Goal: Task Accomplishment & Management: Use online tool/utility

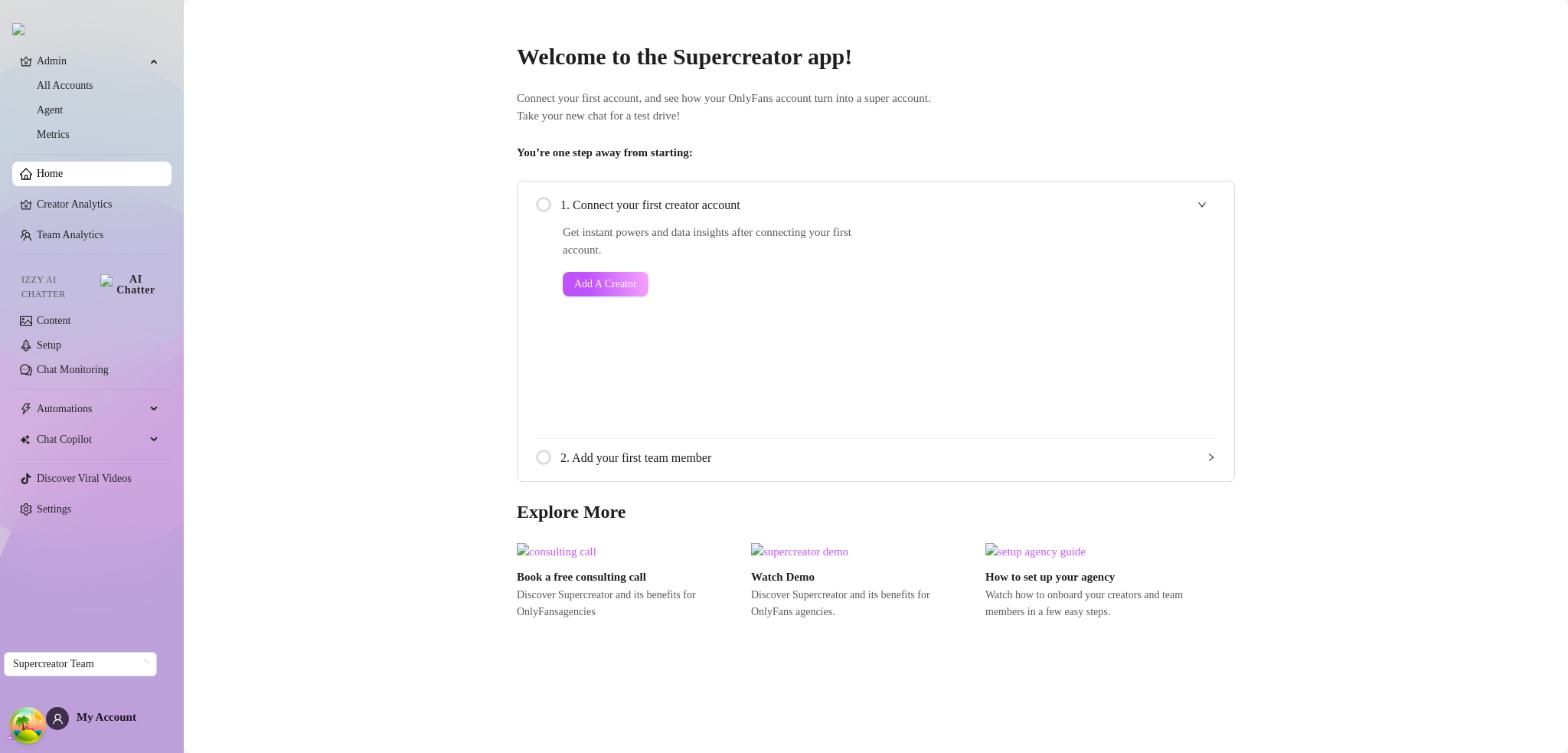
click at [111, 706] on div "Admin All Accounts Agent Metrics Home Creator Analytics Team Analytics Izzy AI …" at bounding box center [92, 369] width 160 height 739
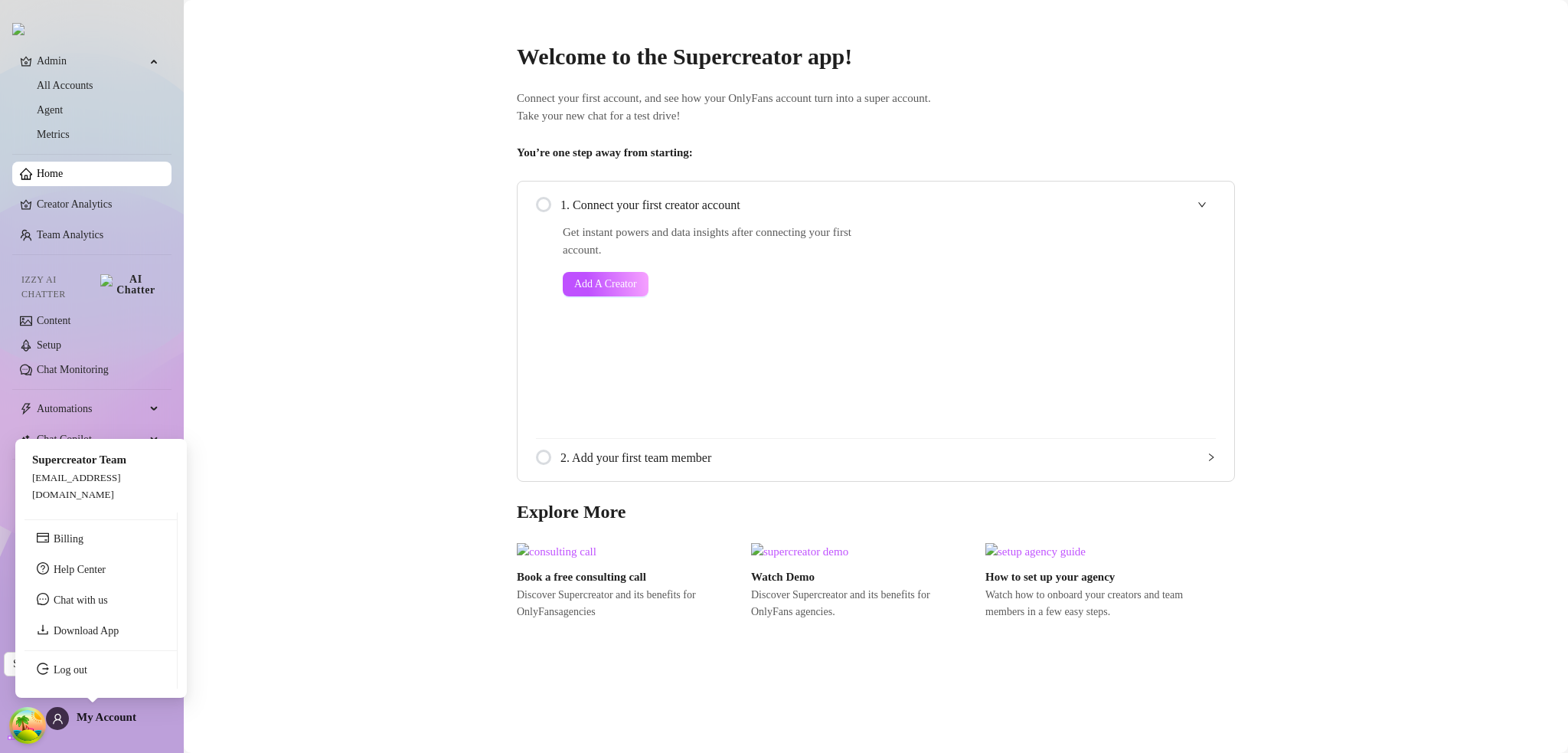
click at [116, 720] on span "My Account" at bounding box center [106, 717] width 60 height 12
click at [87, 675] on link "Log out" at bounding box center [70, 669] width 34 height 12
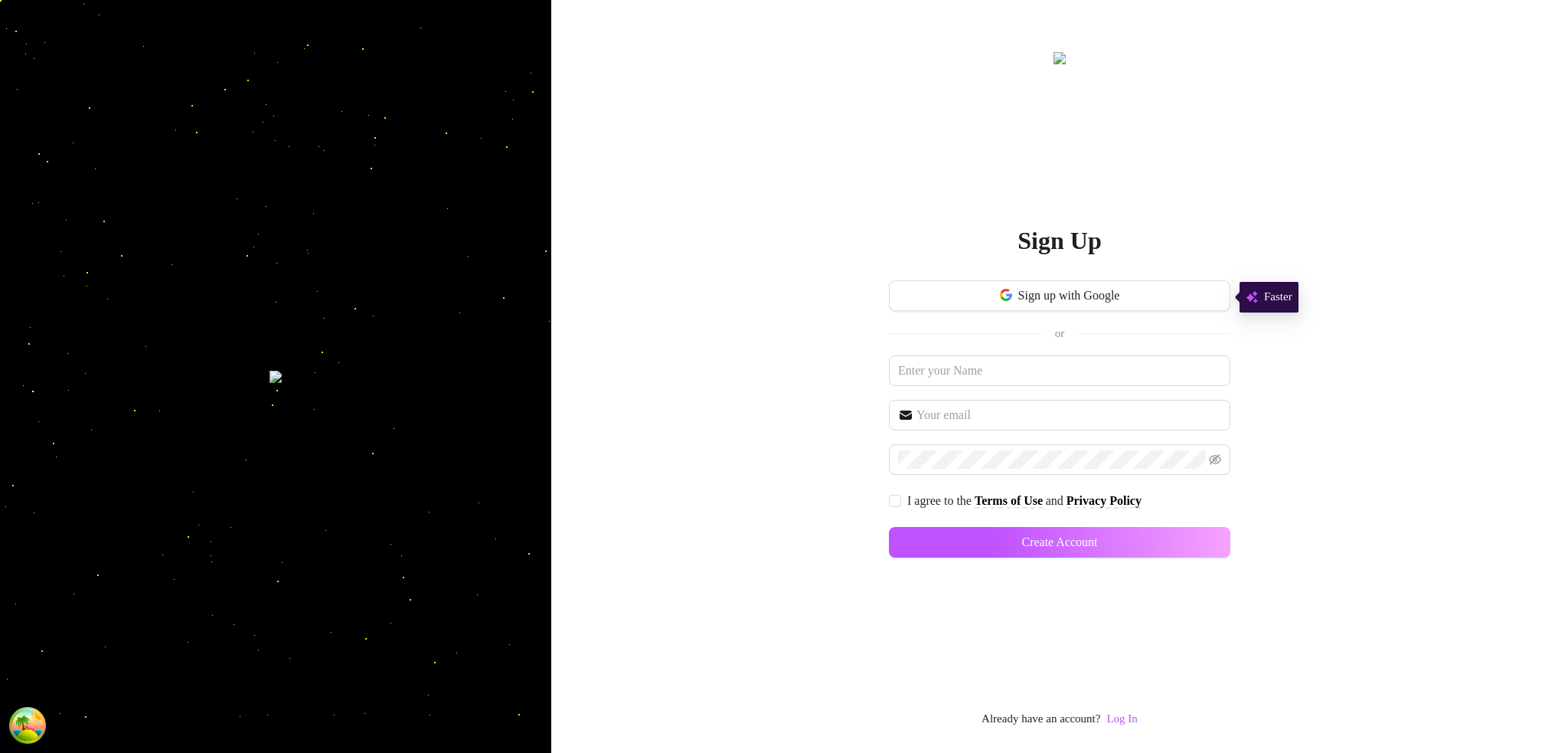
click at [1135, 711] on div "Sign Up Sign up with Google or I agree to the Terms of Use and Privacy Policy C…" at bounding box center [1060, 388] width 342 height 679
click at [1133, 713] on link "Log In" at bounding box center [1121, 718] width 30 height 12
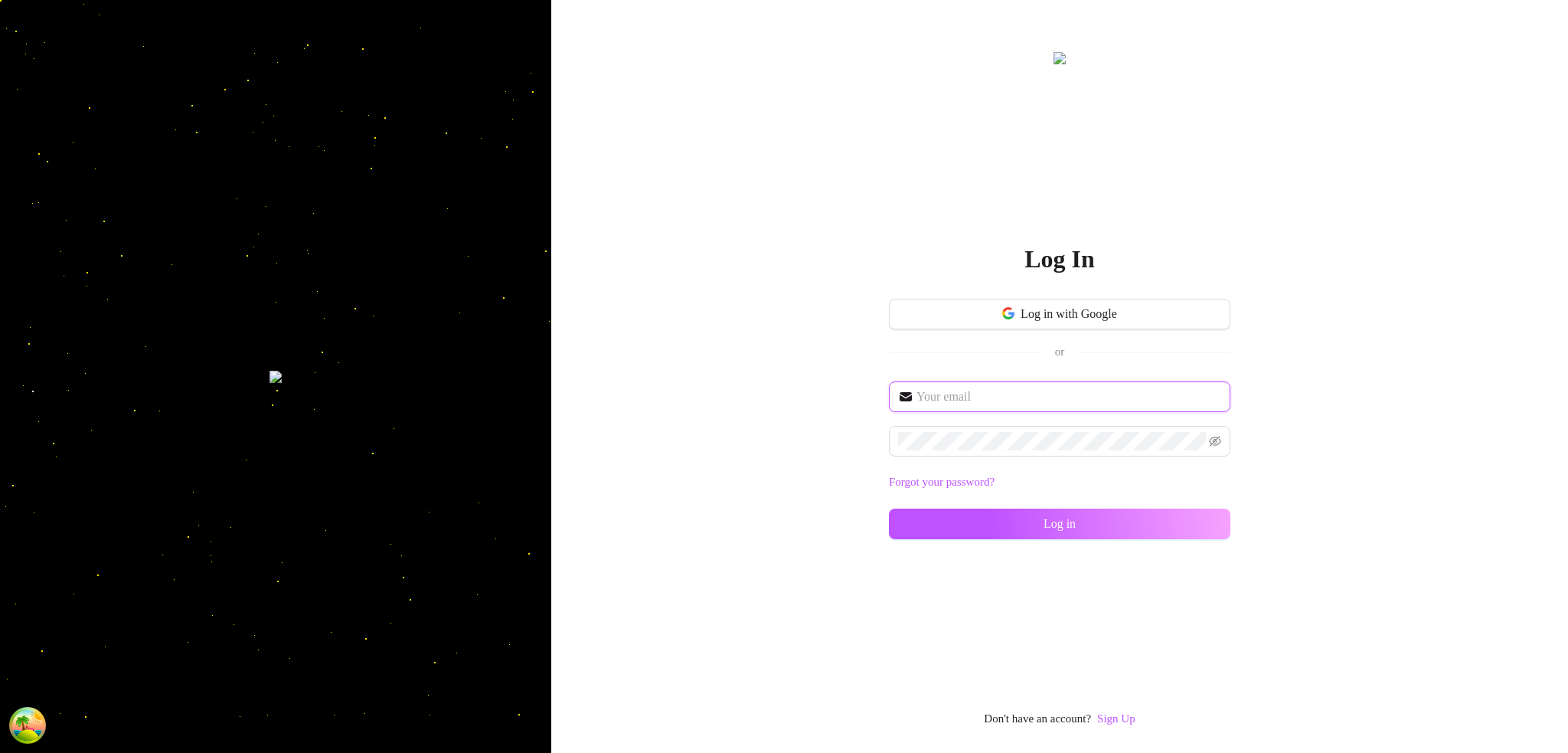
click at [999, 403] on input "text" at bounding box center [1069, 396] width 305 height 19
click at [1025, 421] on div "Forgot your password? Log in" at bounding box center [1060, 467] width 342 height 171
click at [1031, 393] on input "text" at bounding box center [1069, 396] width 305 height 19
type input "dev@supercreator.app"
click at [1020, 451] on span at bounding box center [1060, 441] width 342 height 30
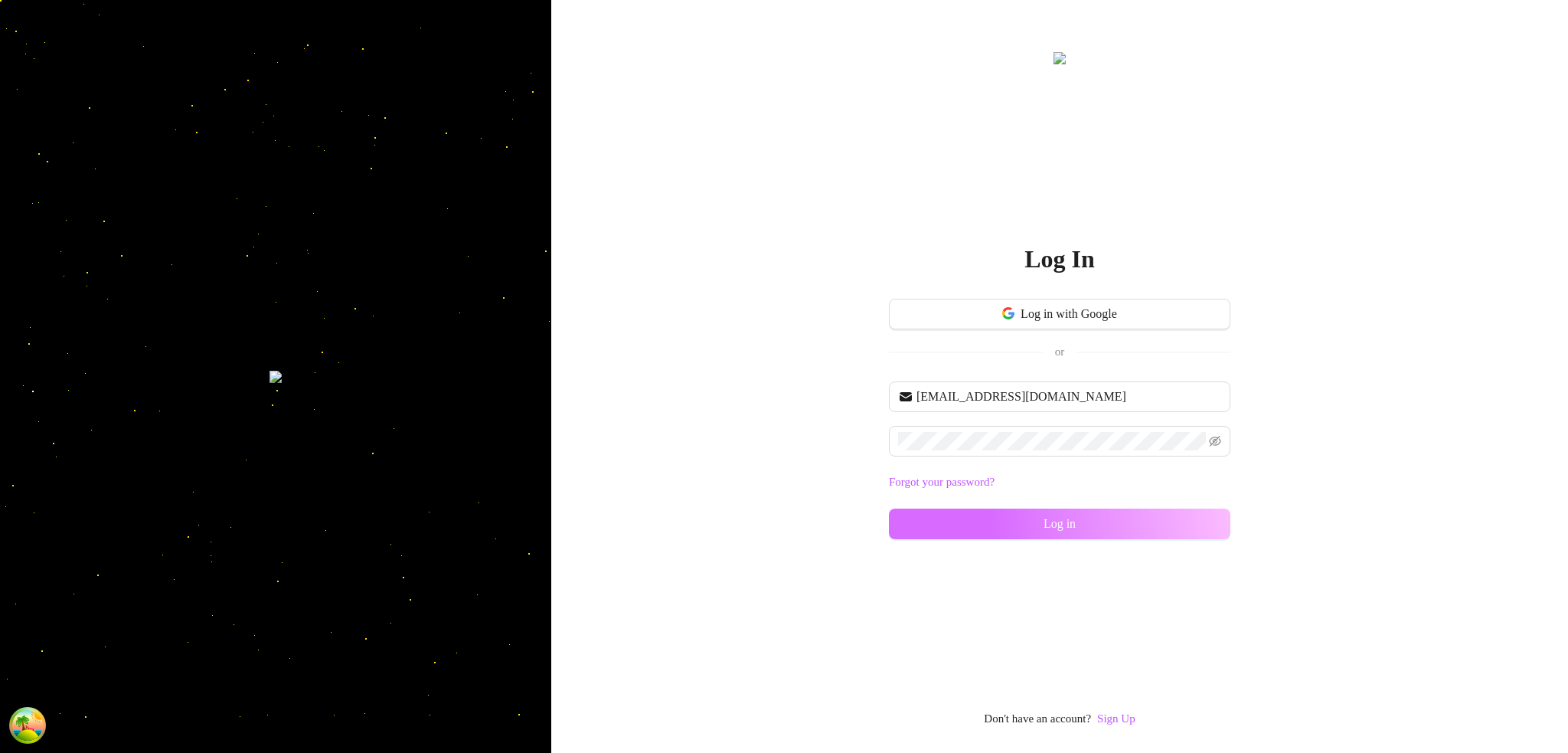
click at [1054, 517] on span "Log in" at bounding box center [1060, 523] width 32 height 13
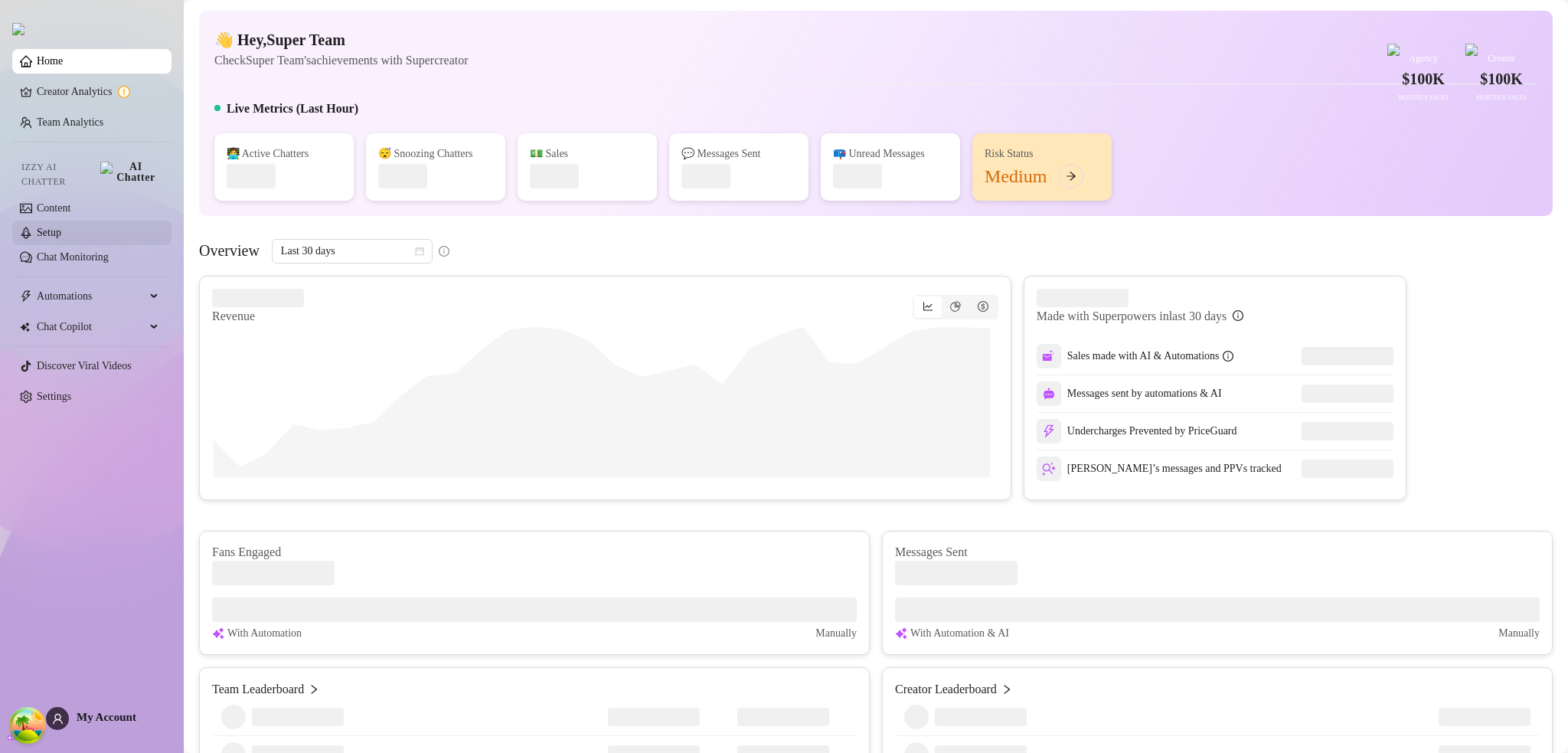
click at [62, 231] on link "Setup" at bounding box center [48, 232] width 24 height 12
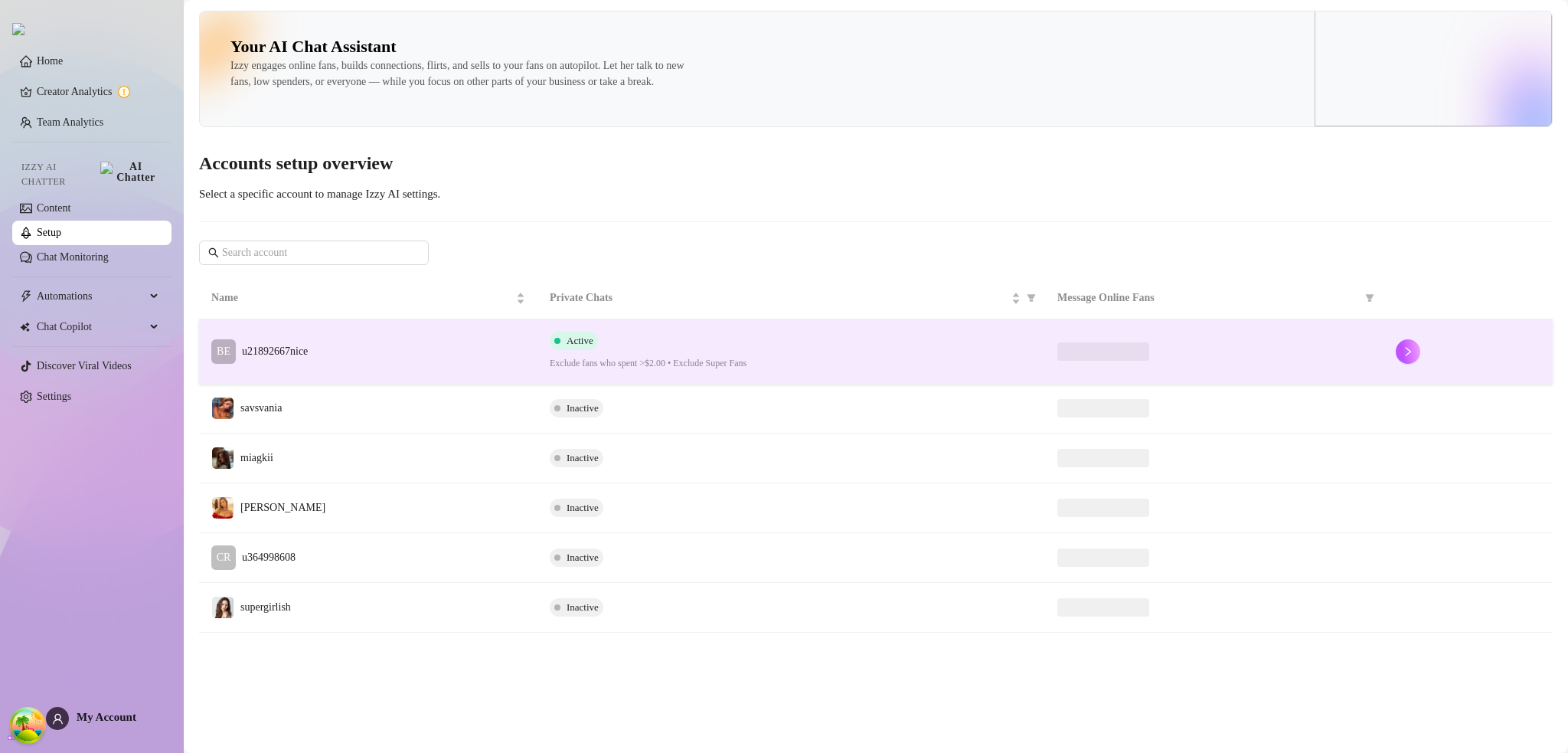
click at [381, 376] on td "BE u21892667nice" at bounding box center [367, 352] width 338 height 64
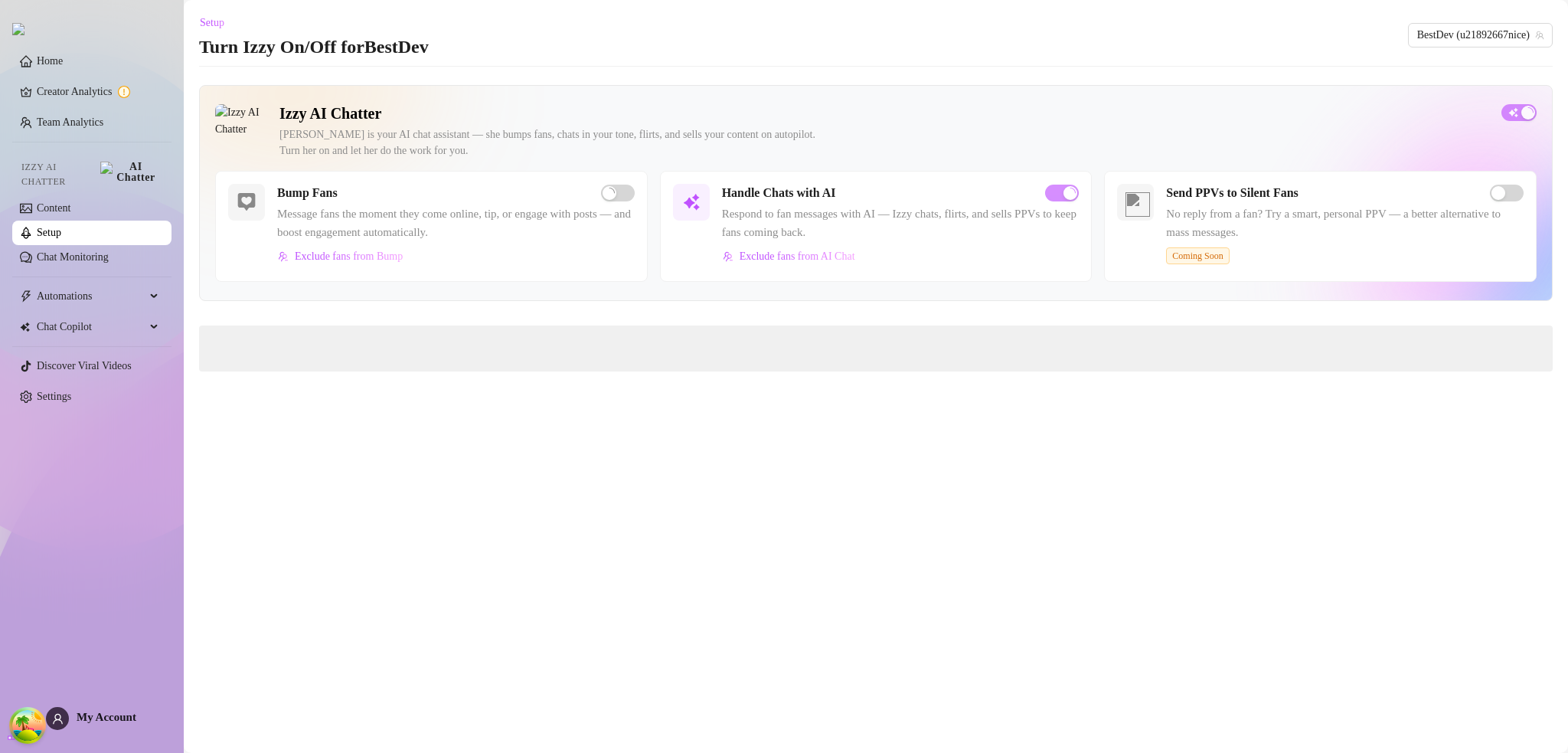
click at [62, 235] on link "Setup" at bounding box center [48, 232] width 24 height 12
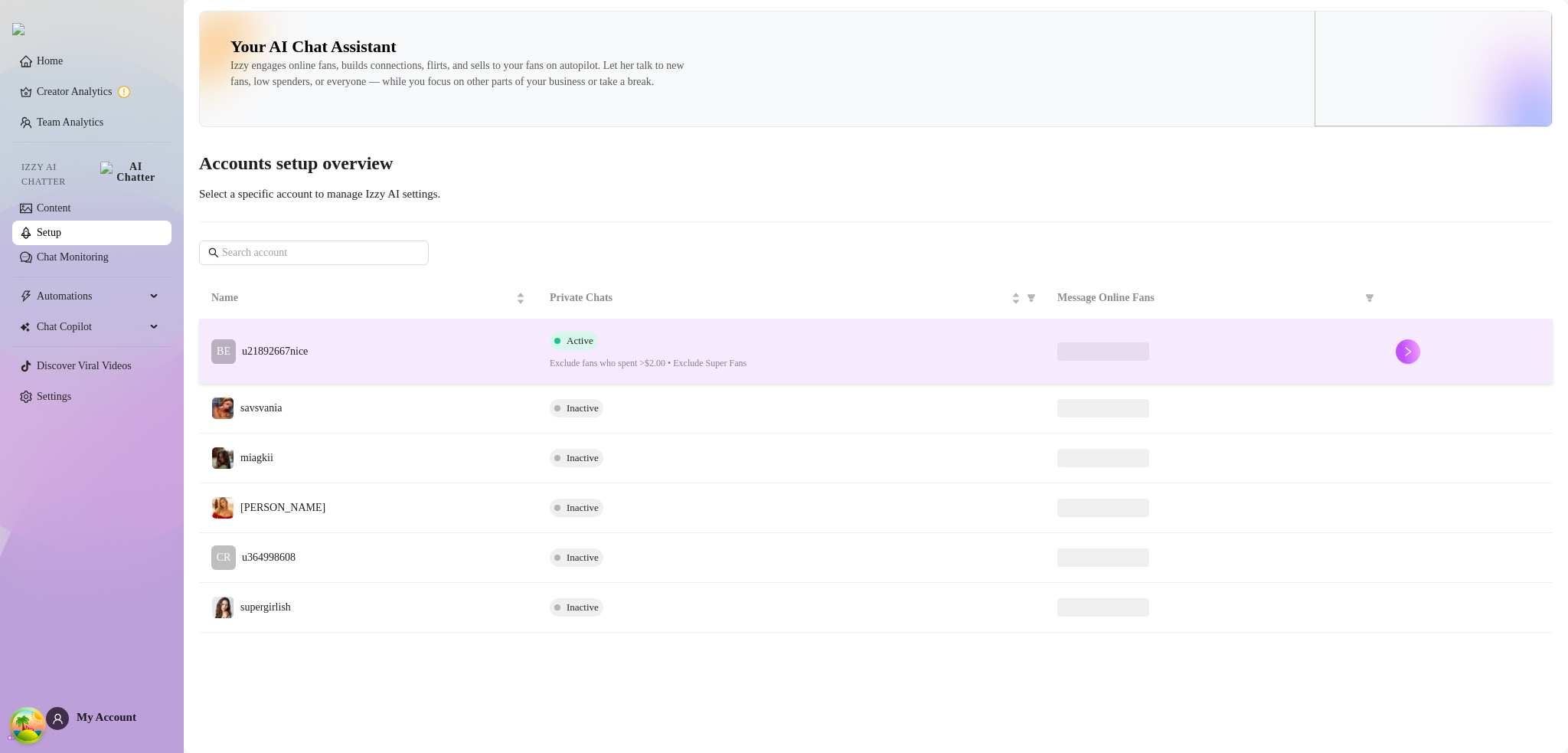
click at [726, 384] on td "Active Exclude fans who spent >$2.00 • Exclude Super Fans" at bounding box center [791, 352] width 508 height 64
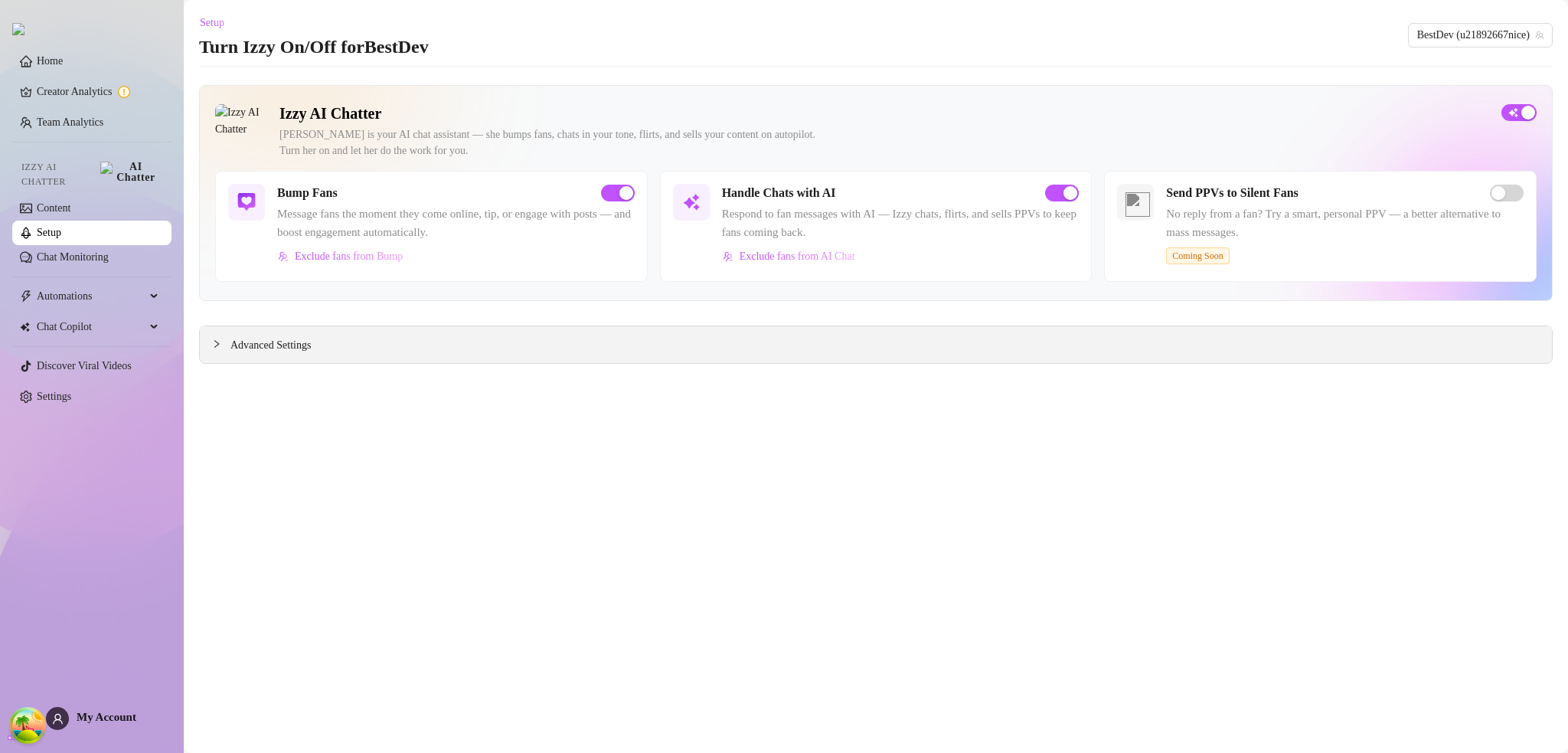
click at [740, 358] on div "Advanced Settings" at bounding box center [876, 344] width 1352 height 37
click at [690, 337] on div "Advanced Settings" at bounding box center [876, 344] width 1352 height 37
click at [276, 350] on span "Advanced Settings" at bounding box center [270, 345] width 80 height 17
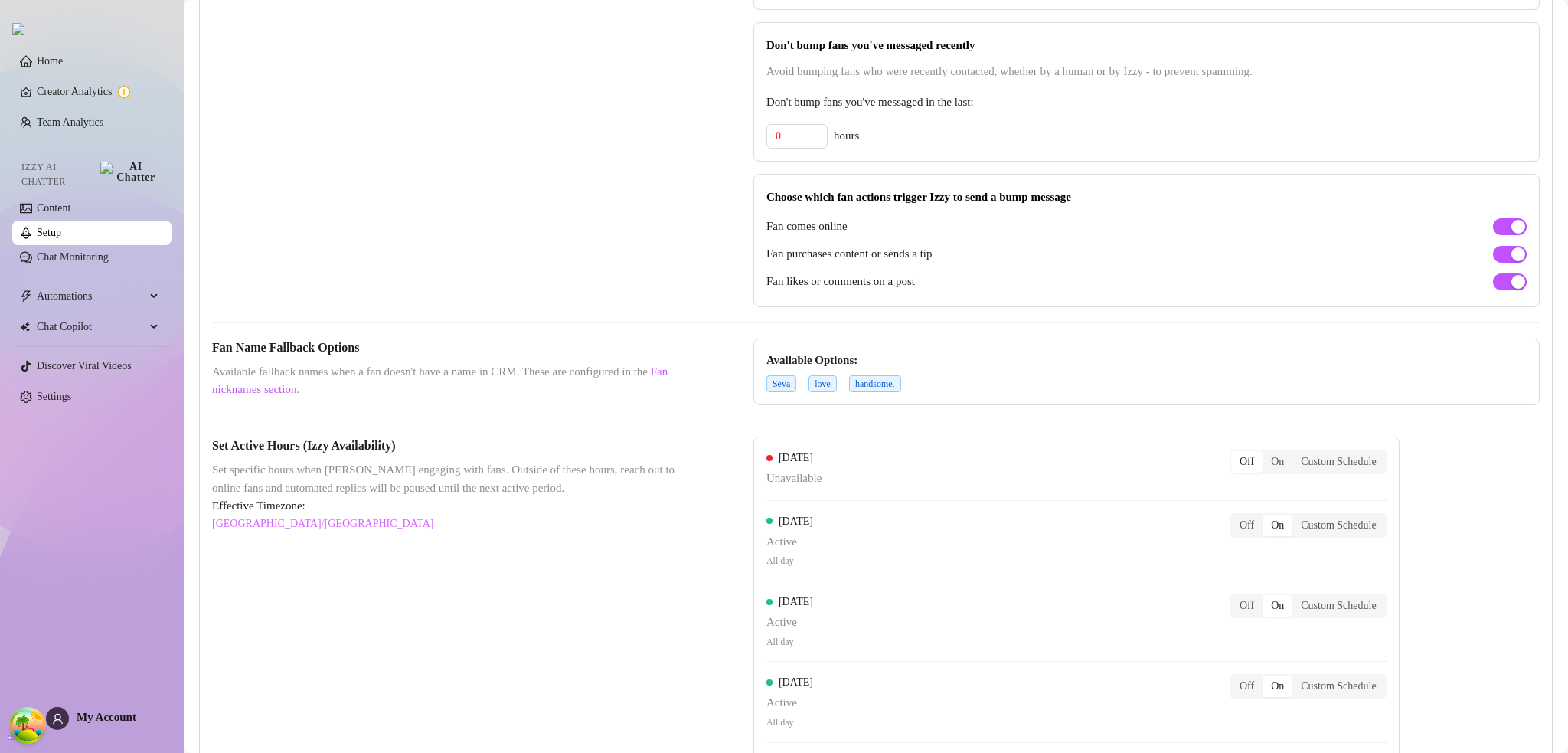
scroll to position [842, 0]
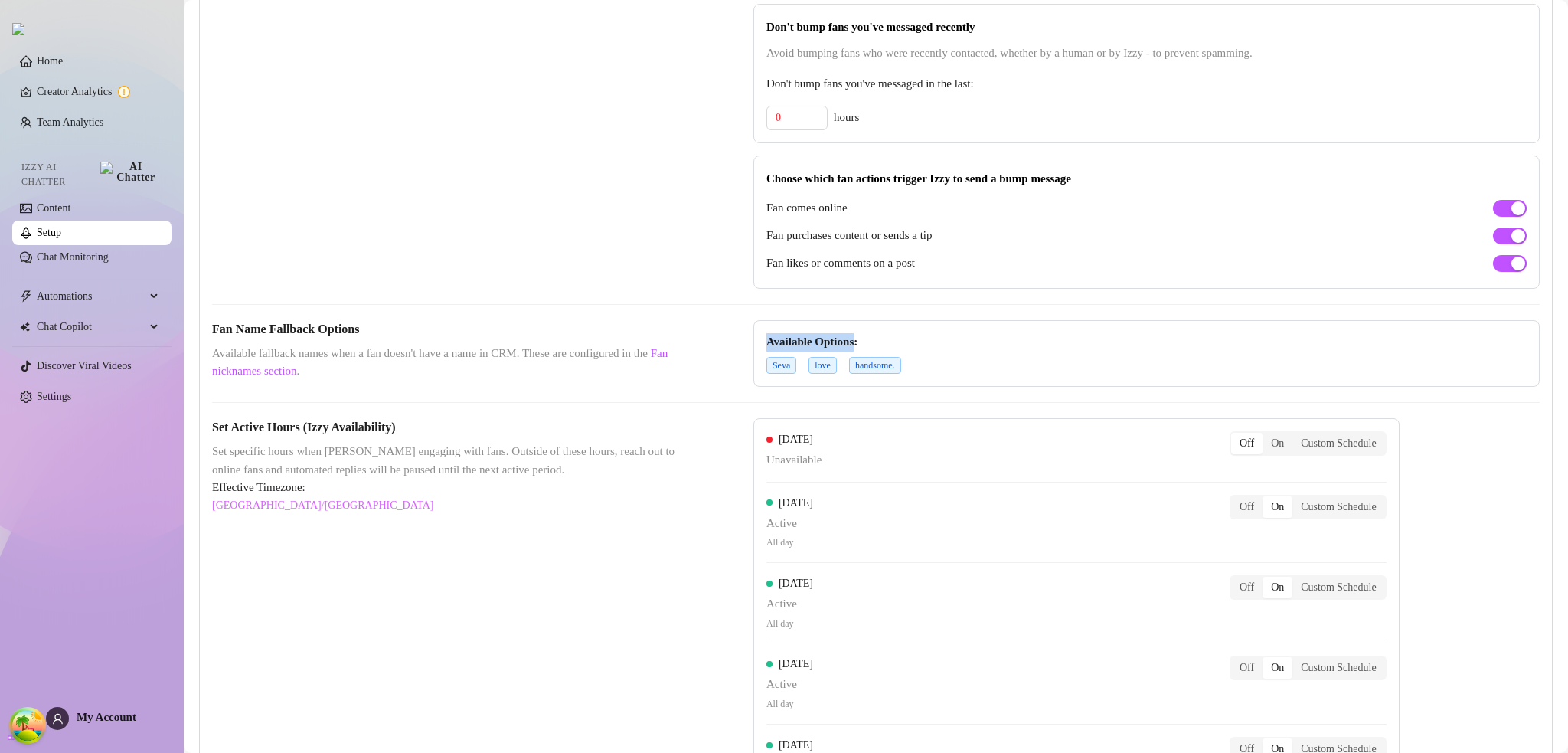
drag, startPoint x: 852, startPoint y: 337, endPoint x: 763, endPoint y: 339, distance: 89.0
click at [766, 339] on strong "Available Options:" at bounding box center [812, 342] width 91 height 12
copy strong "Available Options"
click at [281, 361] on link "Fan nicknames section" at bounding box center [440, 362] width 456 height 30
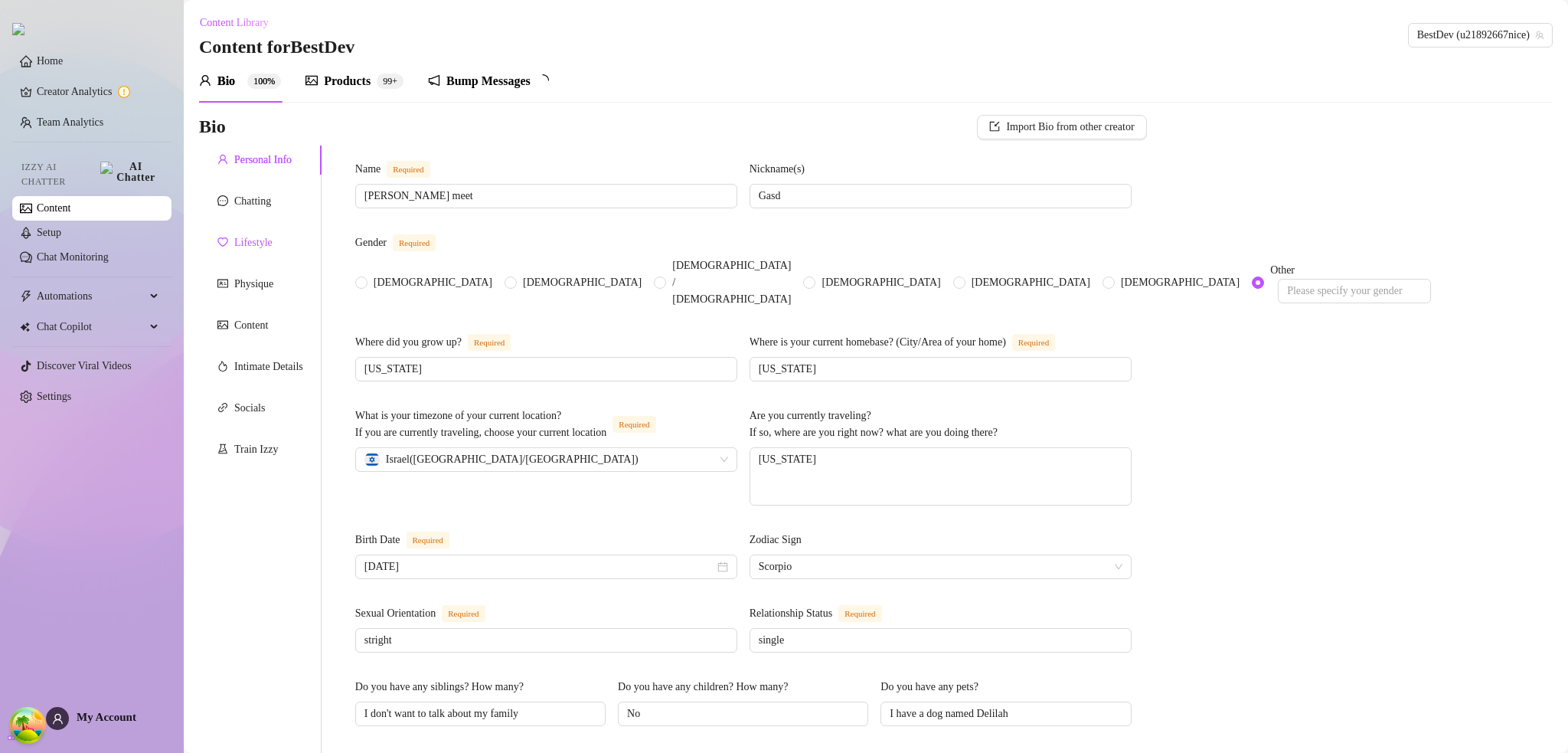
click at [257, 251] on div "Lifestyle" at bounding box center [253, 243] width 38 height 17
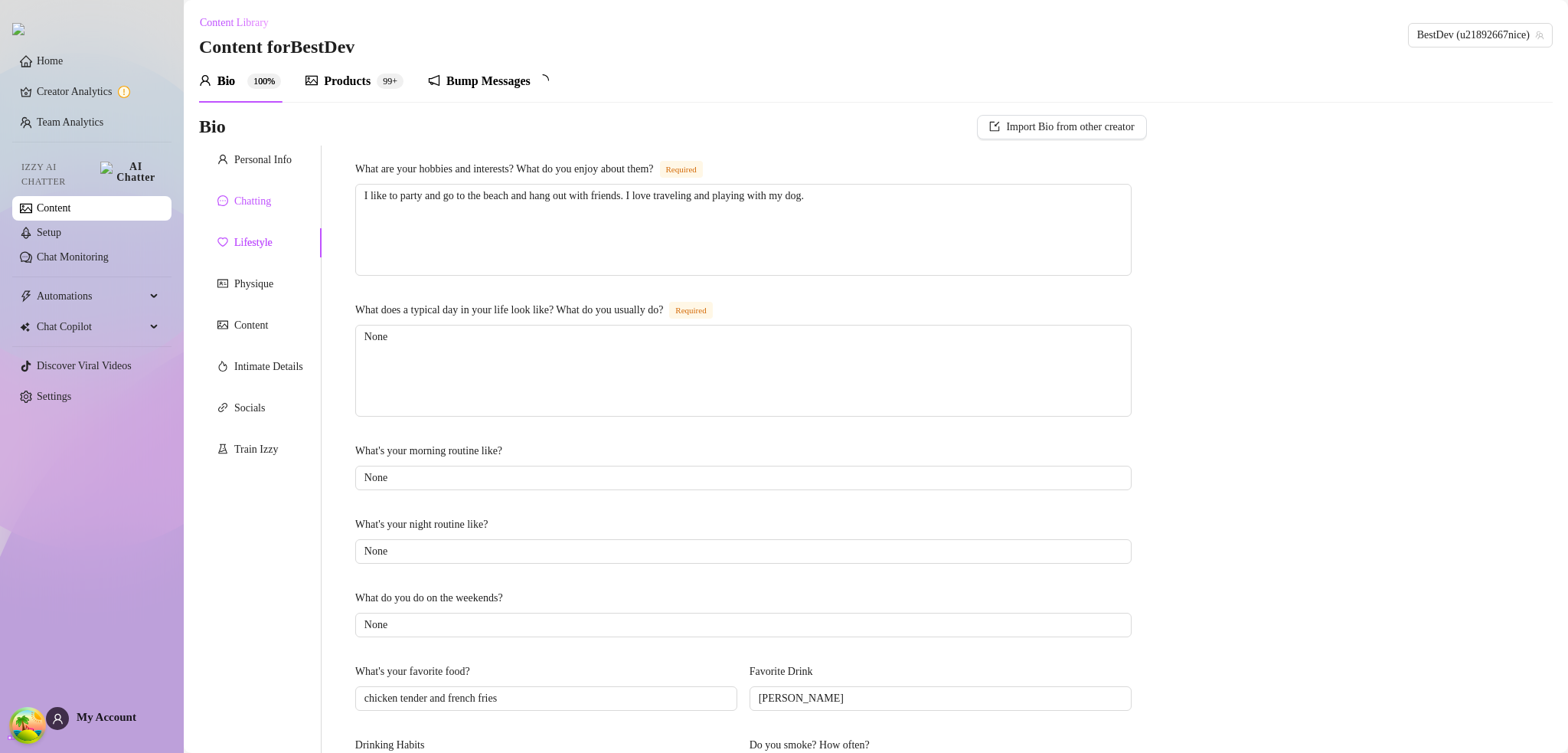
click at [267, 195] on div "Chatting" at bounding box center [252, 201] width 37 height 17
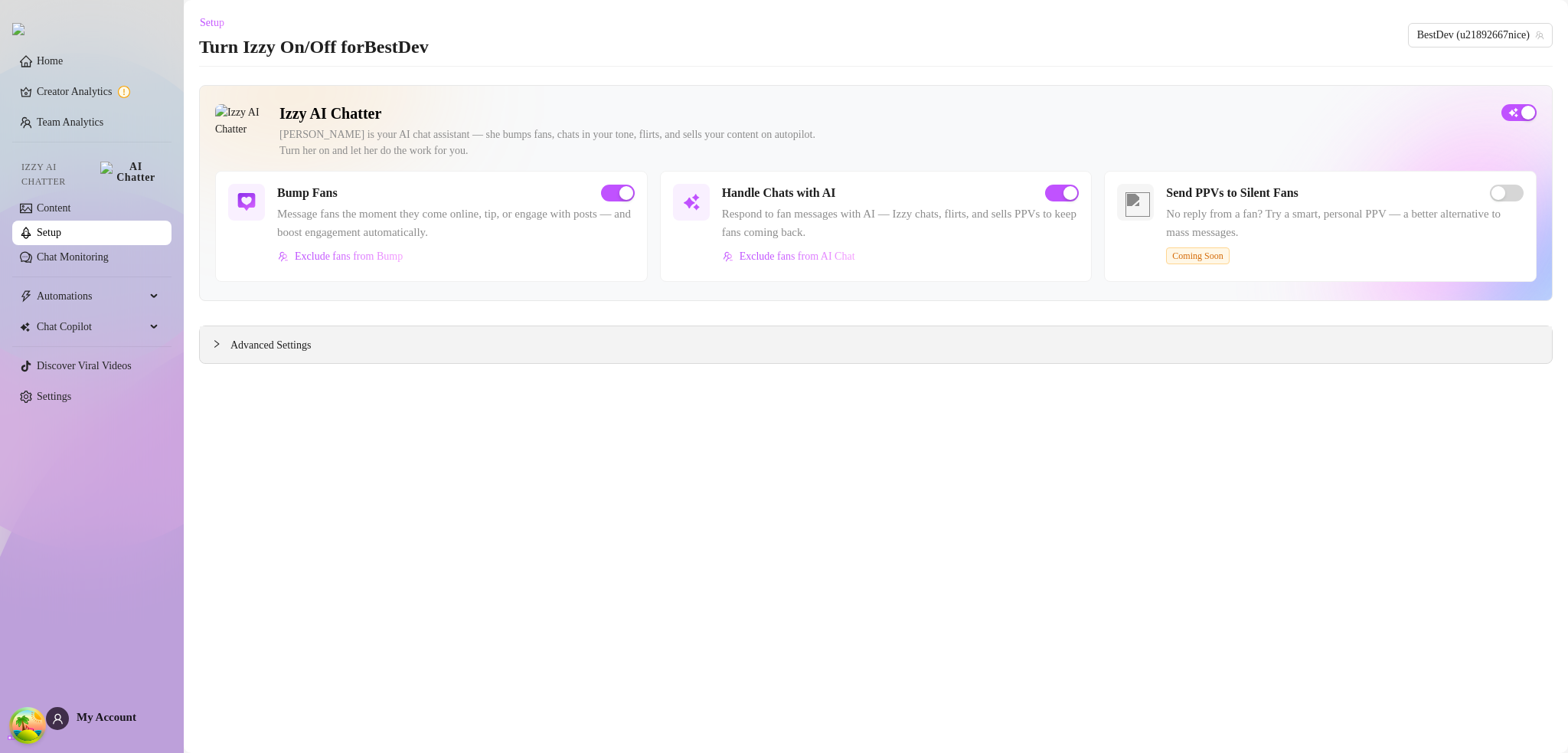
click at [276, 337] on span "Advanced Settings" at bounding box center [270, 345] width 80 height 17
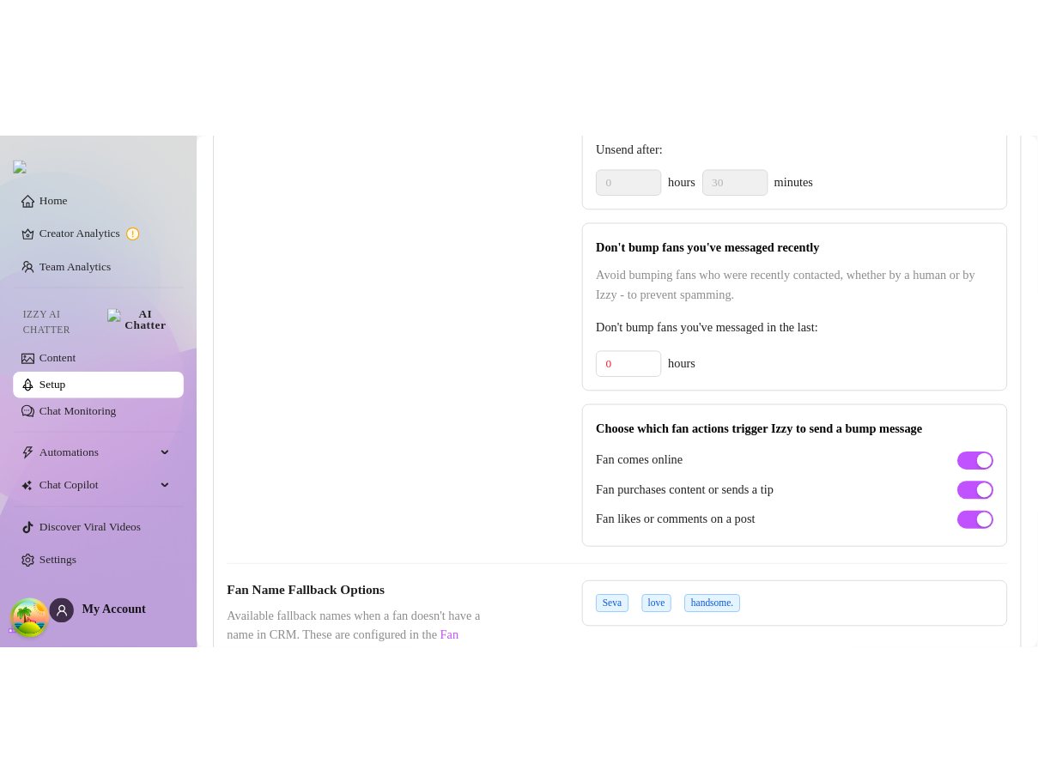
scroll to position [858, 0]
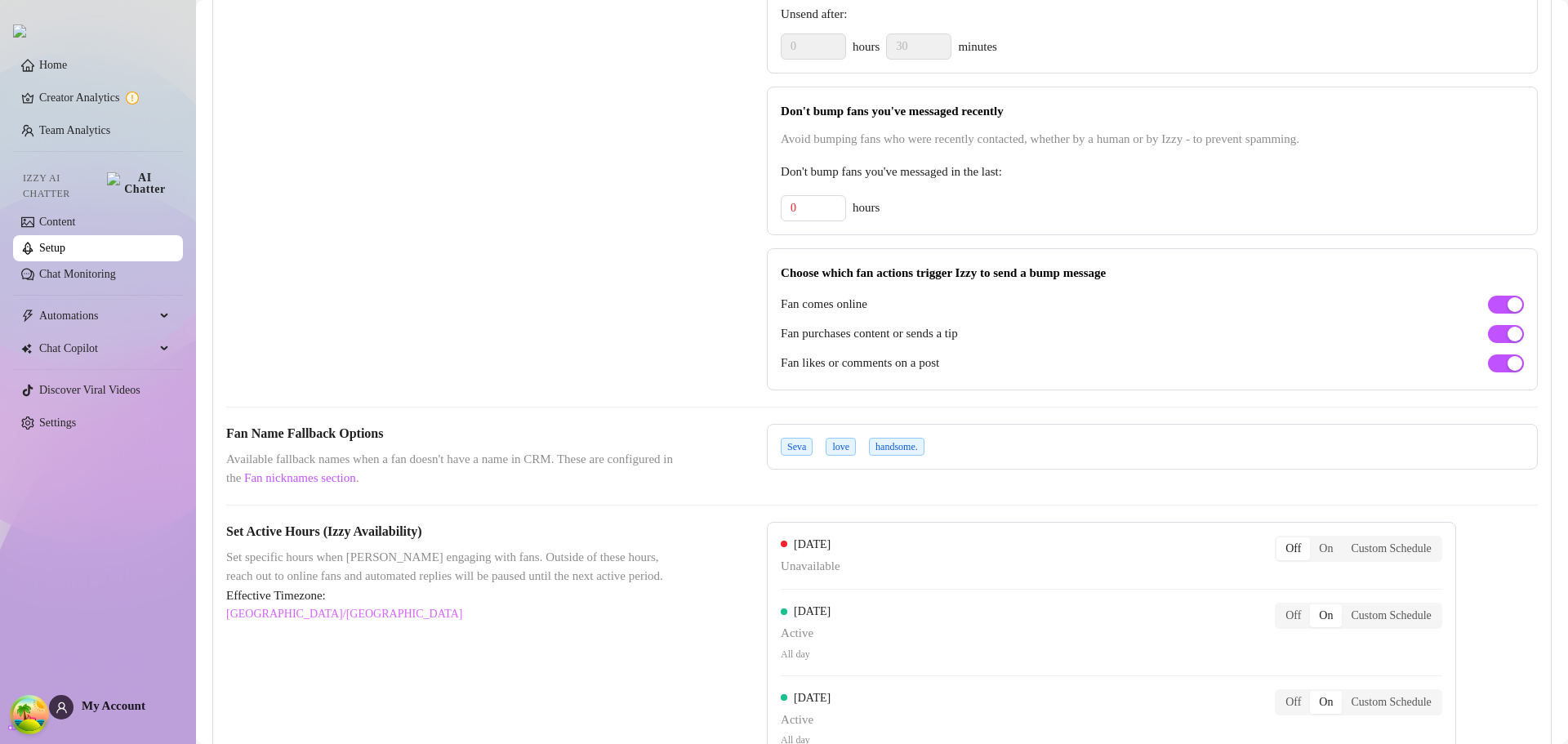
click at [752, 453] on div "Fan Name Fallback Options Available fallback names when a fan doesn't have a na…" at bounding box center [882, 457] width 1312 height 65
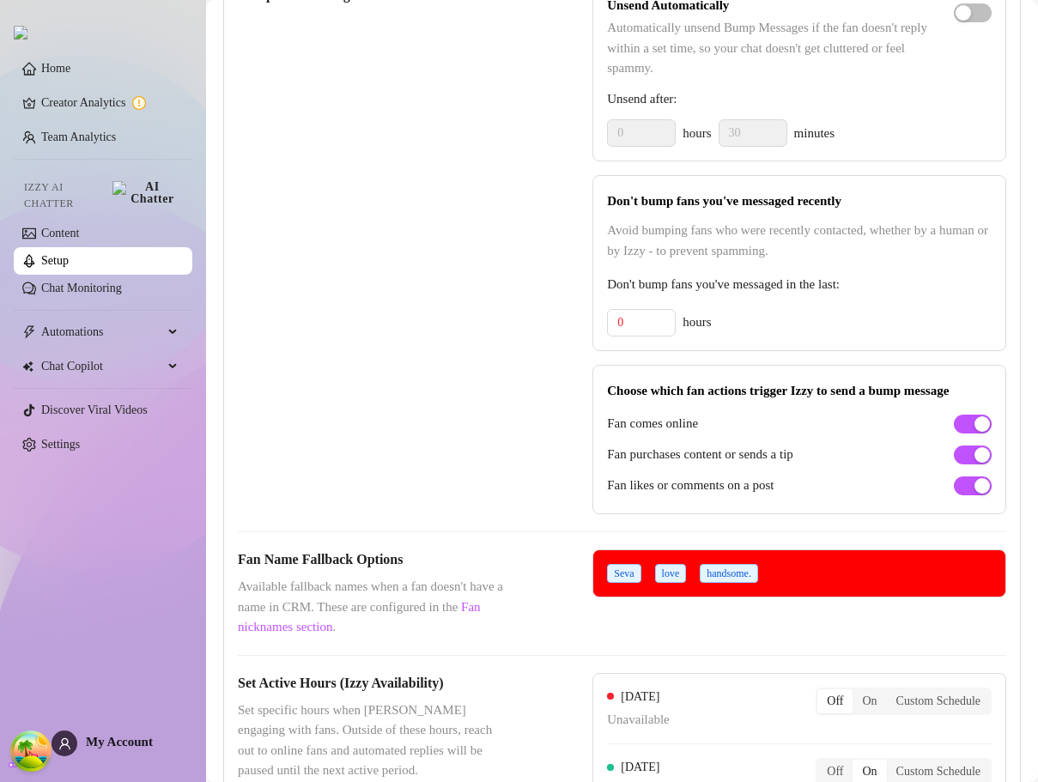
scroll to position [1061, 0]
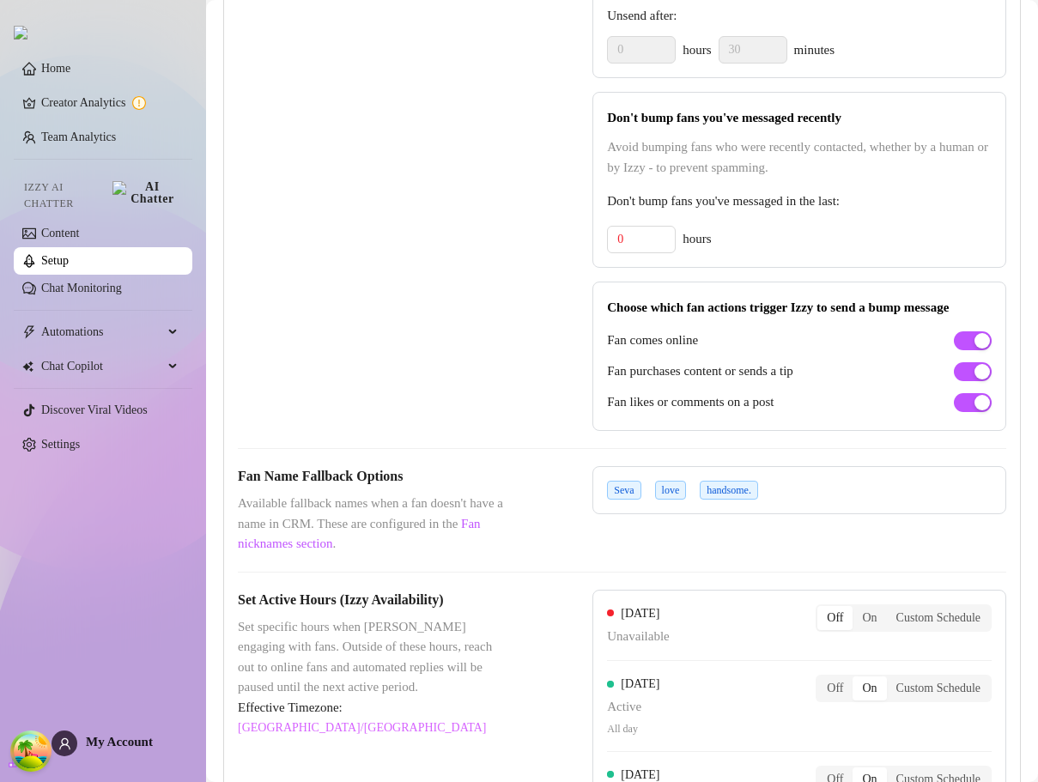
click at [761, 501] on div "These settings control all of Izzy's features — including Bump Fans, Handle Cha…" at bounding box center [622, 402] width 768 height 1875
click at [765, 500] on div "Seva love handsome." at bounding box center [686, 490] width 158 height 19
drag, startPoint x: 397, startPoint y: 581, endPoint x: 264, endPoint y: 578, distance: 133.1
click at [264, 555] on span "Available fallback names when a fan doesn't have a name in CRM. These are confi…" at bounding box center [372, 524] width 269 height 61
copy span "an nicknames section ."
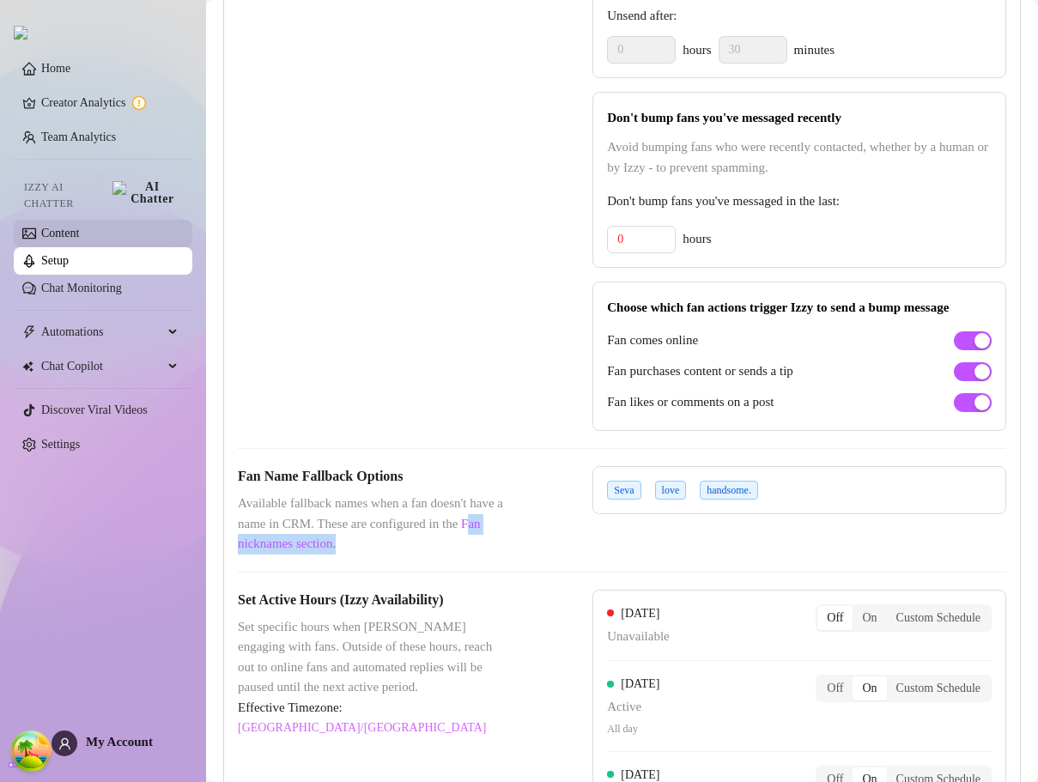
click at [79, 228] on link "Content" at bounding box center [60, 233] width 38 height 13
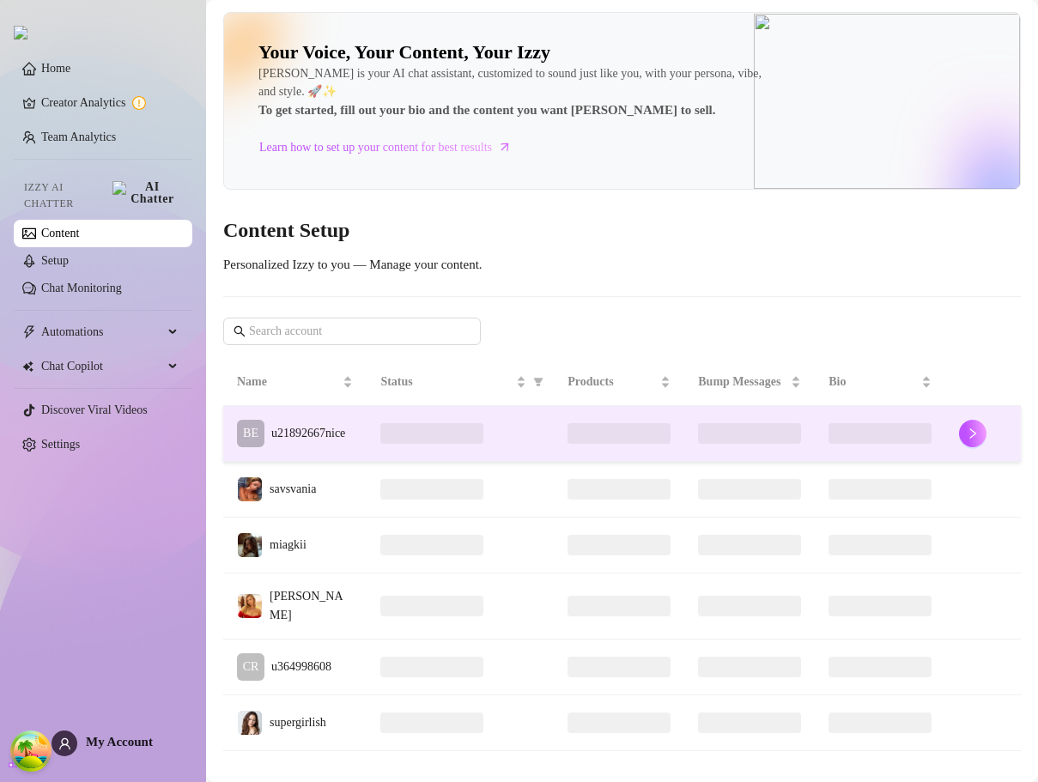
click at [367, 447] on td at bounding box center [460, 434] width 187 height 56
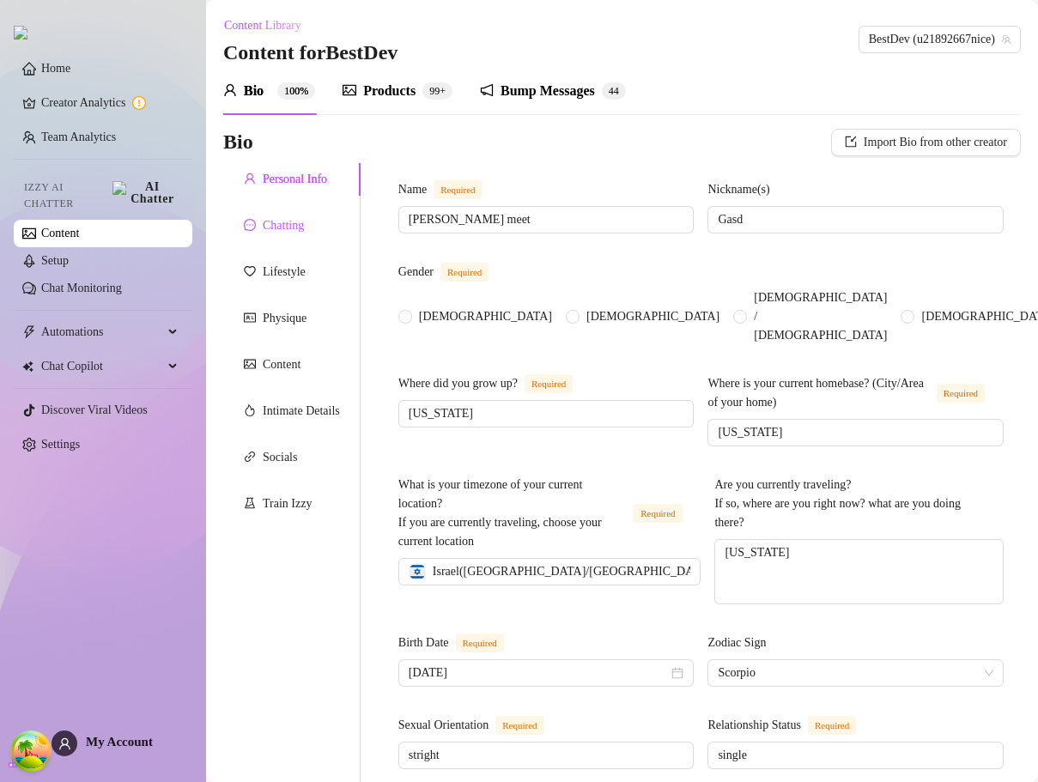
click at [264, 234] on div "Chatting" at bounding box center [283, 225] width 41 height 19
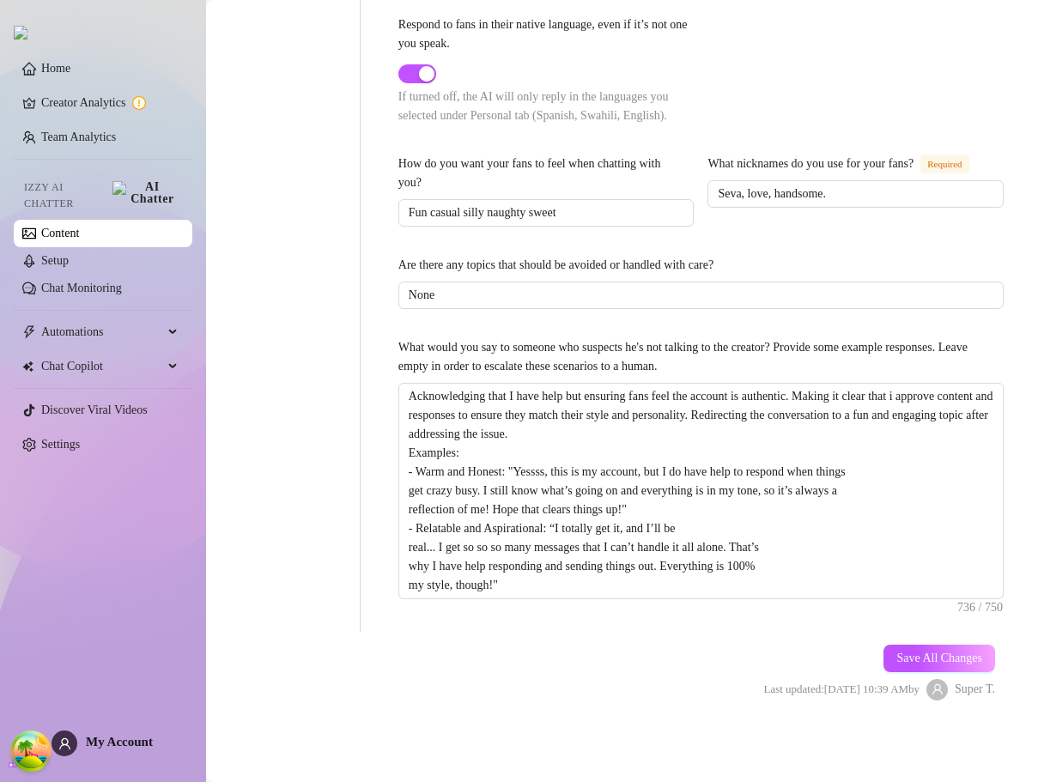
scroll to position [1030, 0]
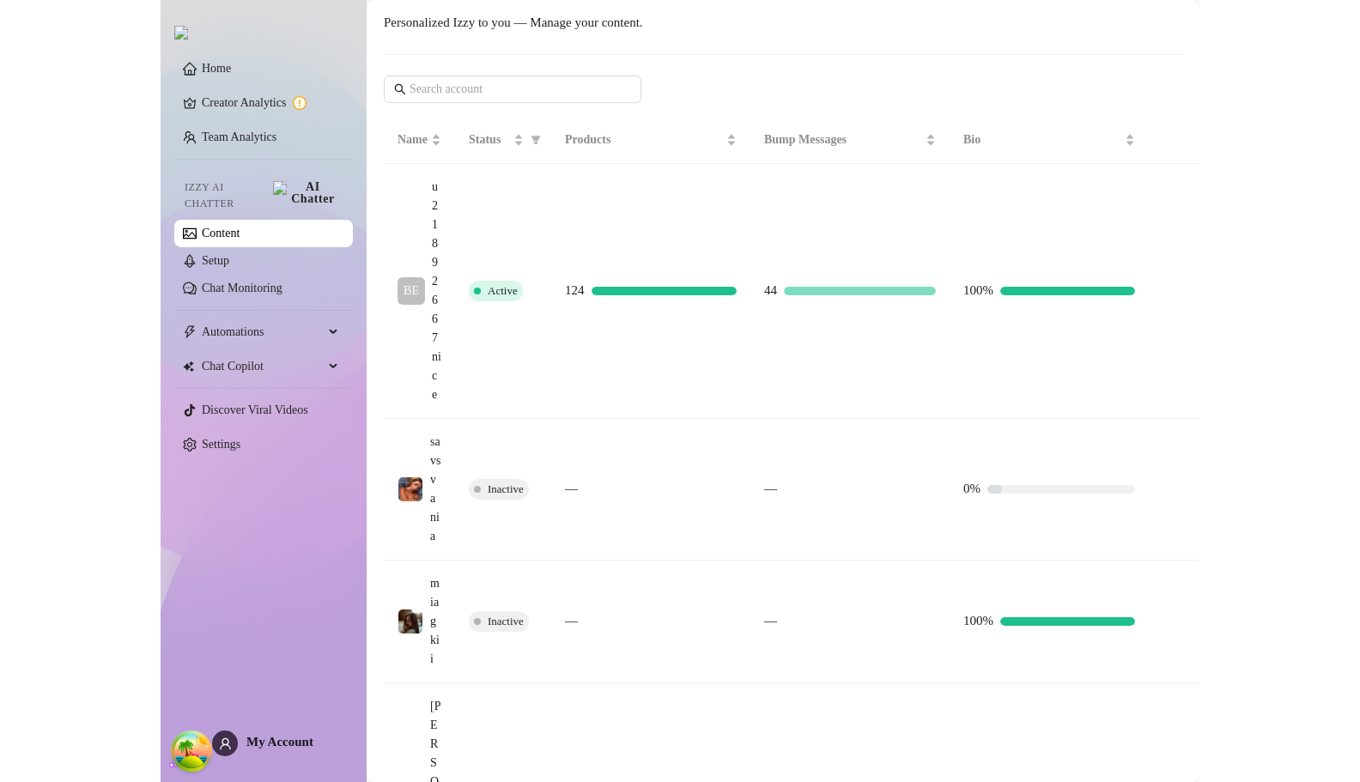
scroll to position [10, 0]
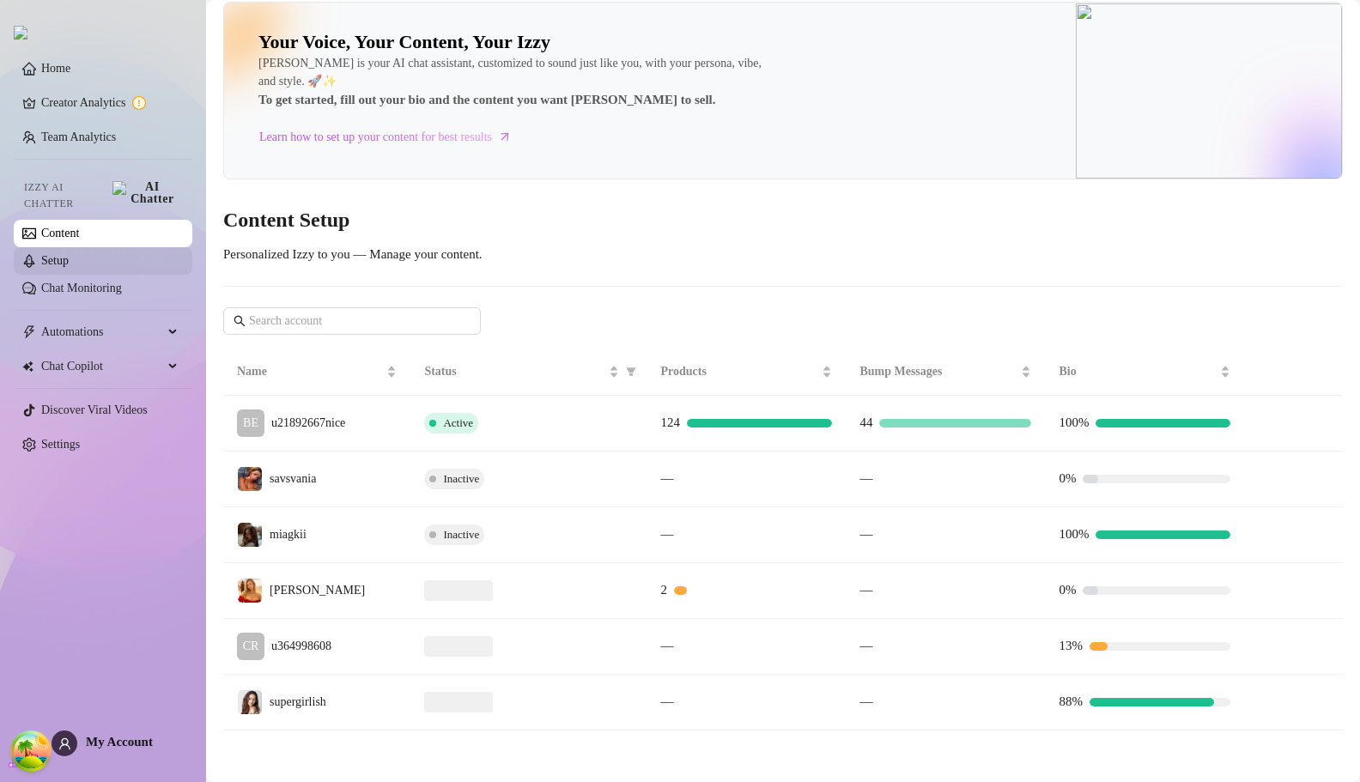
click at [69, 254] on link "Setup" at bounding box center [54, 260] width 27 height 13
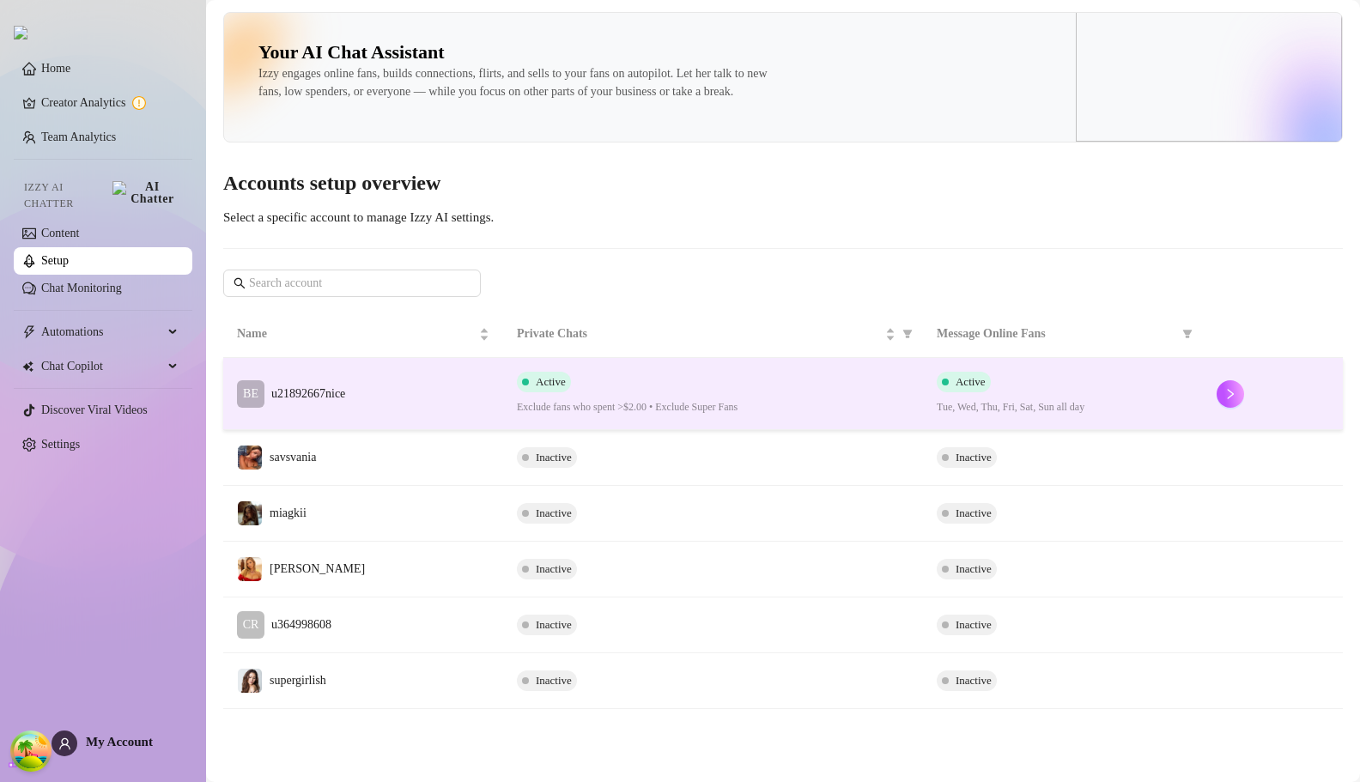
click at [399, 427] on td "BE u21892667nice" at bounding box center [363, 394] width 280 height 72
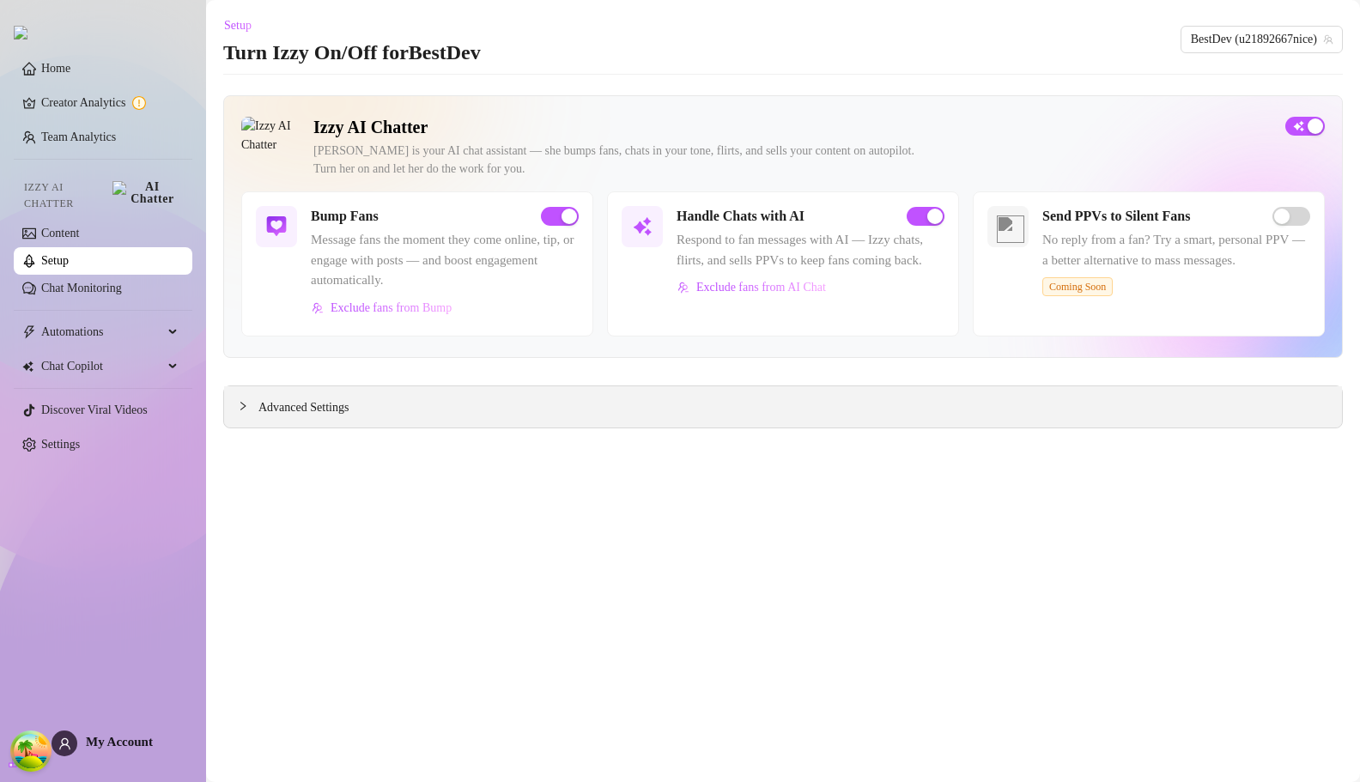
click at [324, 396] on div "Advanced Settings" at bounding box center [783, 406] width 1118 height 41
click at [325, 409] on span "Advanced Settings" at bounding box center [303, 407] width 90 height 19
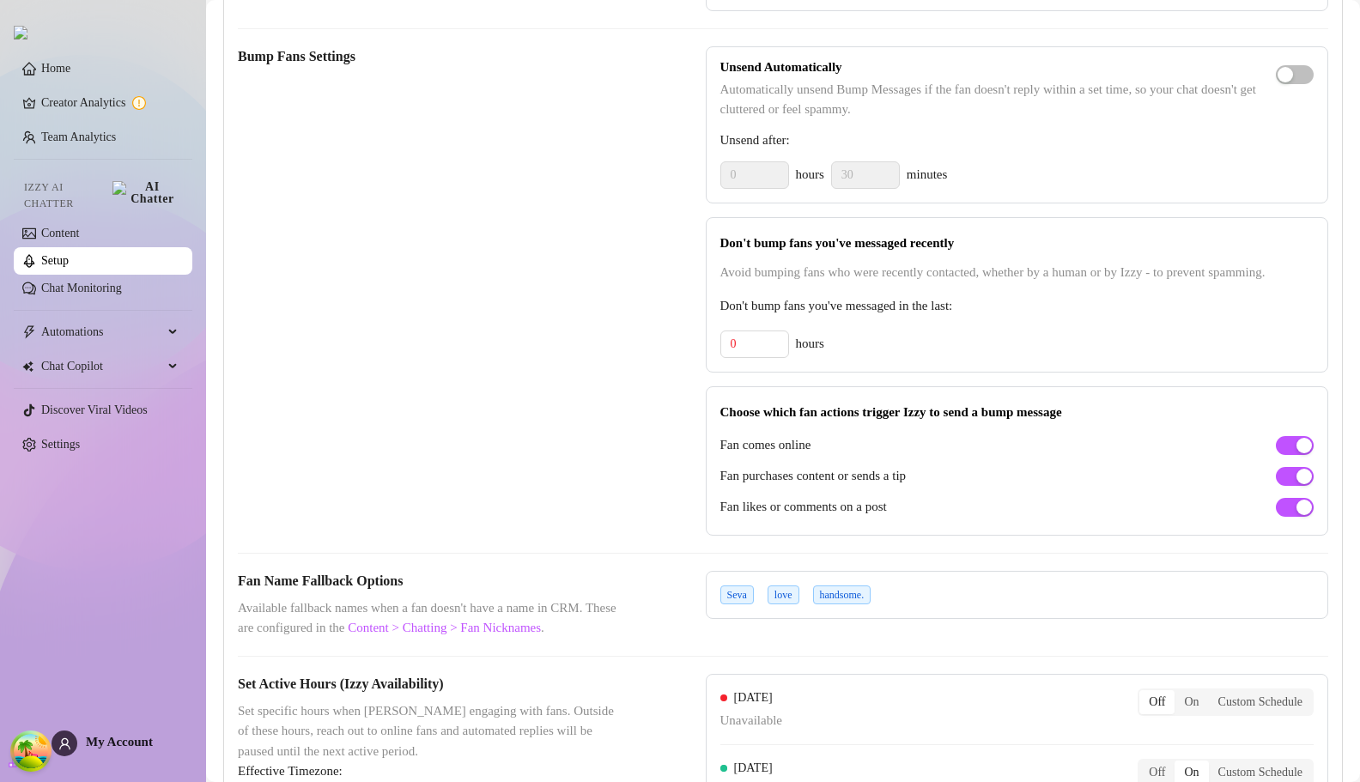
scroll to position [944, 0]
